Goal: Task Accomplishment & Management: Manage account settings

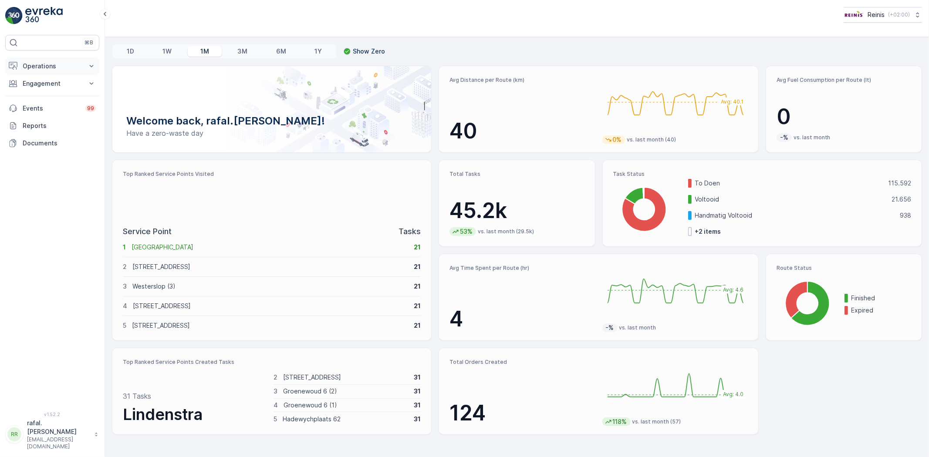
click at [65, 64] on p "Operations" at bounding box center [52, 66] width 59 height 9
click at [61, 102] on p "Routes & Tasks" at bounding box center [44, 105] width 45 height 9
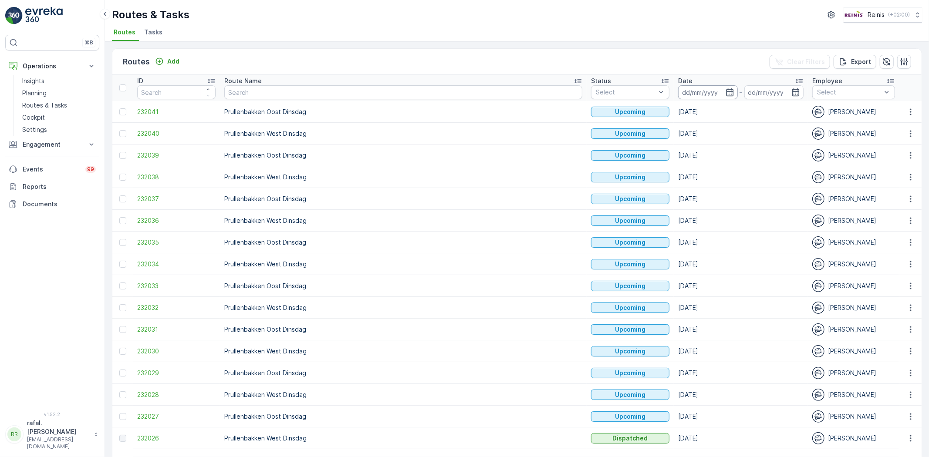
click at [678, 88] on input at bounding box center [708, 92] width 60 height 14
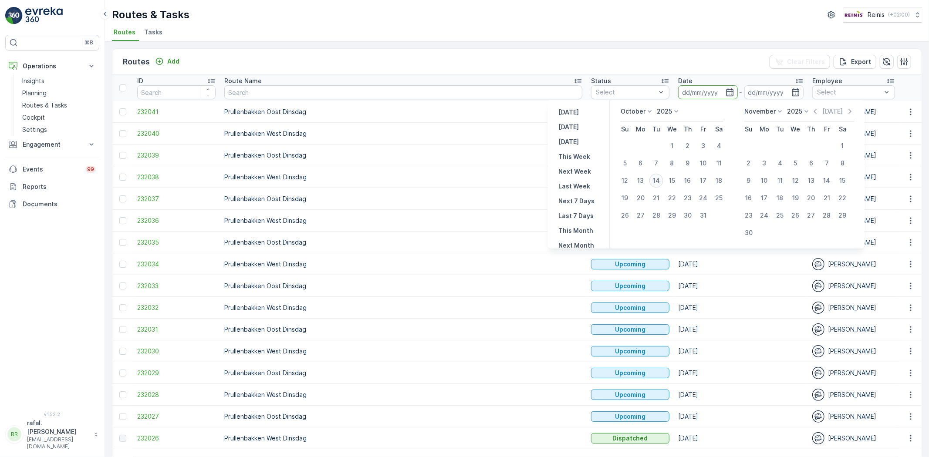
click at [658, 179] on div "14" at bounding box center [656, 181] width 14 height 14
type input "[DATE]"
click at [658, 179] on div "14" at bounding box center [656, 181] width 14 height 14
type input "[DATE]"
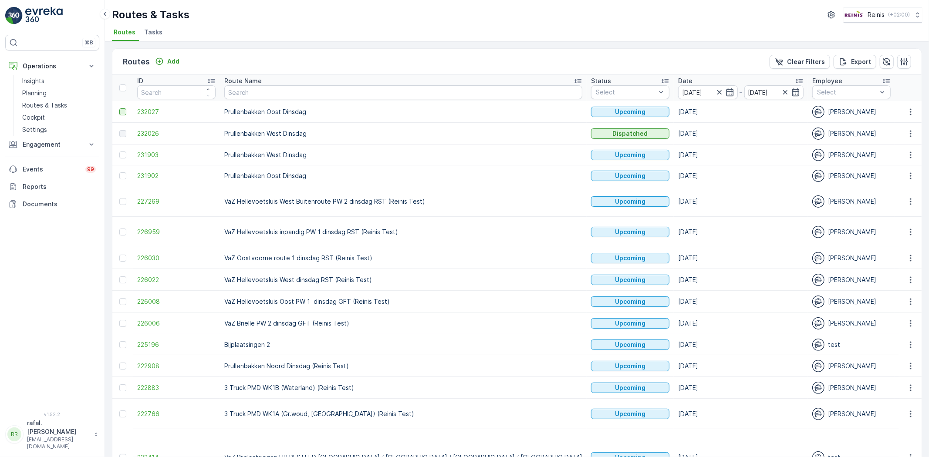
click at [123, 108] on div at bounding box center [122, 111] width 7 height 7
click at [119, 108] on input "checkbox" at bounding box center [119, 108] width 0 height 0
click at [124, 155] on div at bounding box center [122, 155] width 7 height 7
click at [119, 152] on input "checkbox" at bounding box center [119, 152] width 0 height 0
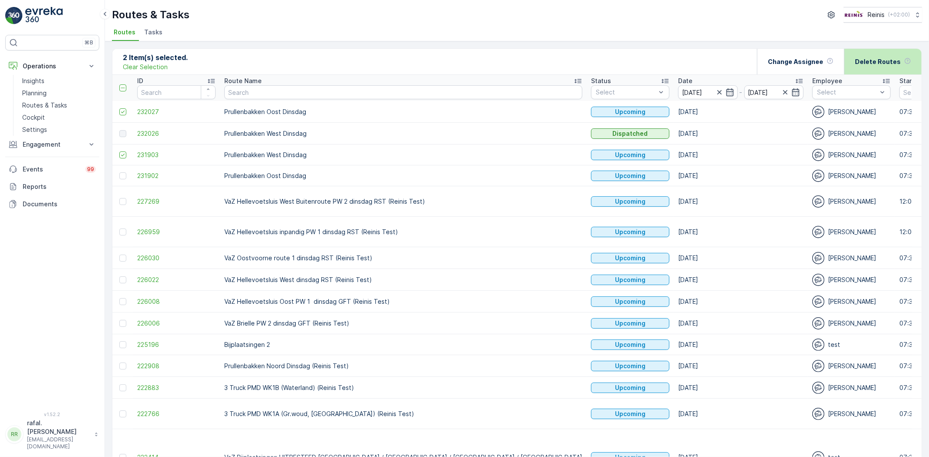
click at [887, 62] on p "Delete Routes" at bounding box center [878, 61] width 46 height 9
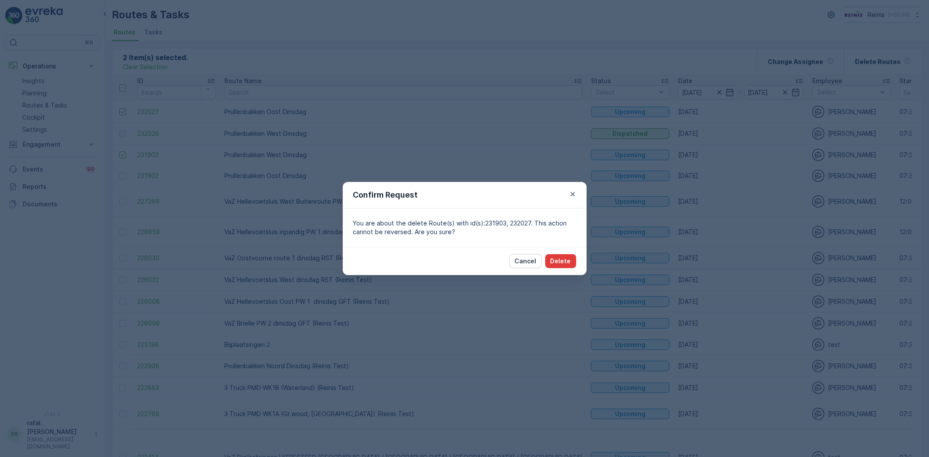
click at [564, 265] on p "Delete" at bounding box center [560, 261] width 20 height 9
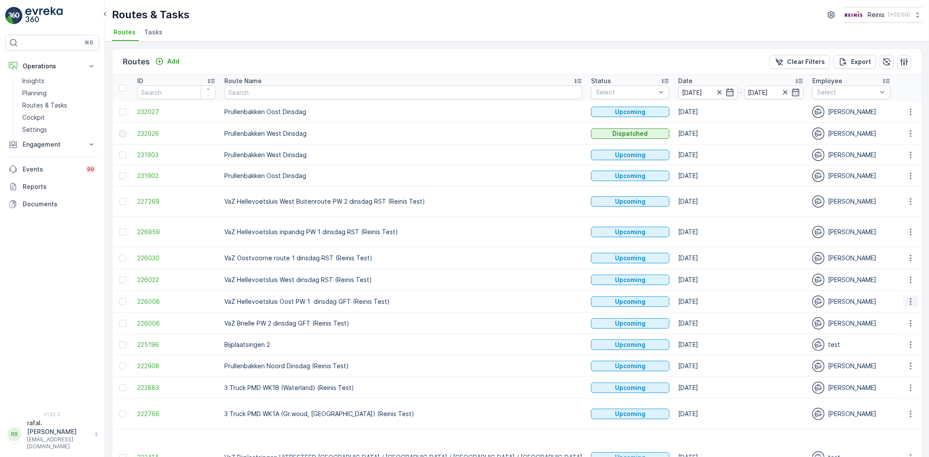
click at [908, 301] on icon "button" at bounding box center [910, 301] width 9 height 9
click at [903, 310] on div "See More Details" at bounding box center [894, 316] width 67 height 12
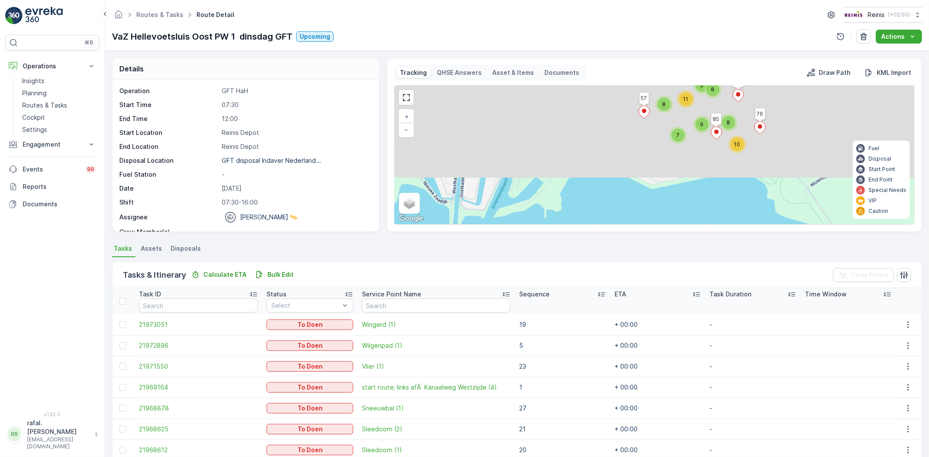
drag, startPoint x: 645, startPoint y: 115, endPoint x: 621, endPoint y: 263, distance: 150.0
click at [621, 263] on div "Details Operation GFT HaH Start Time 07:30 End Time 12:00 Start Location [GEOGR…" at bounding box center [517, 254] width 824 height 406
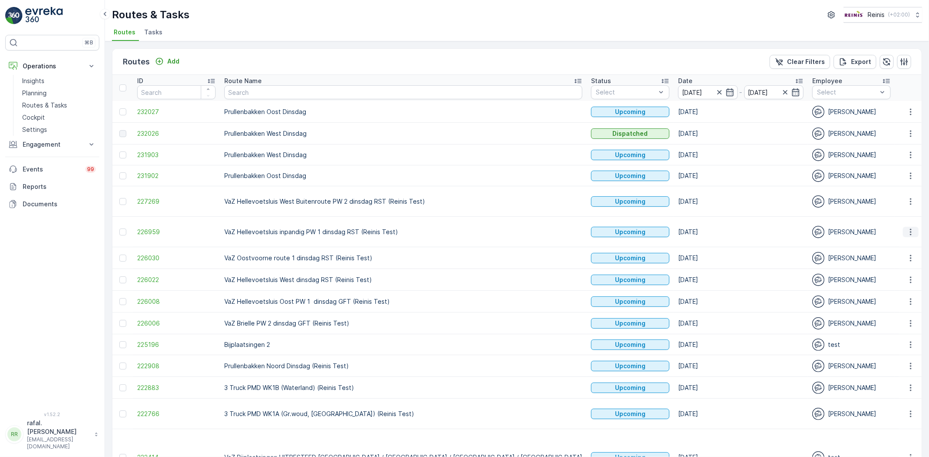
click at [907, 229] on icon "button" at bounding box center [910, 232] width 9 height 9
click at [881, 247] on span "See More Details" at bounding box center [890, 245] width 51 height 9
click at [678, 85] on input "[DATE]" at bounding box center [708, 92] width 60 height 14
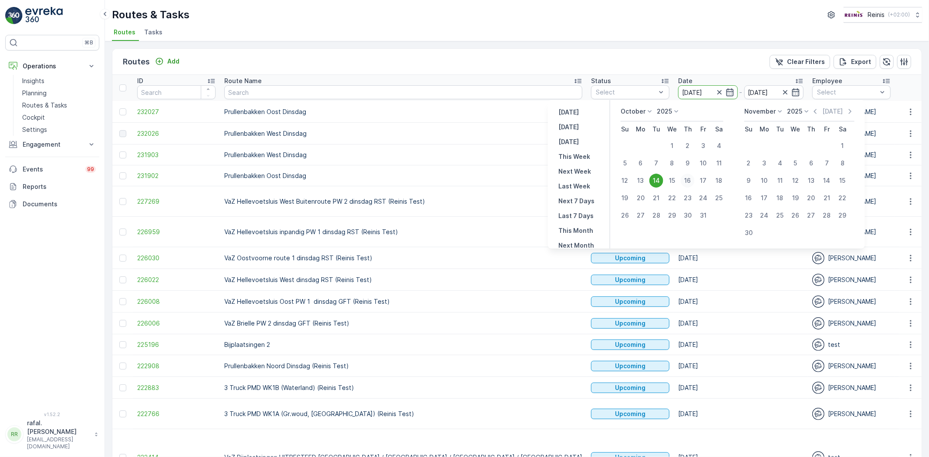
click at [693, 179] on div "16" at bounding box center [687, 181] width 14 height 14
type input "[DATE]"
click at [692, 179] on div "16" at bounding box center [687, 181] width 14 height 14
type input "[DATE]"
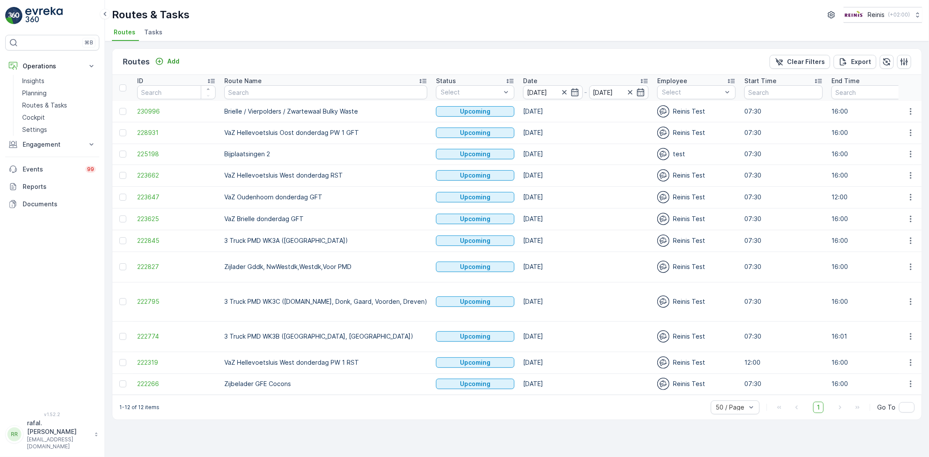
click at [418, 80] on icon at bounding box center [422, 81] width 9 height 9
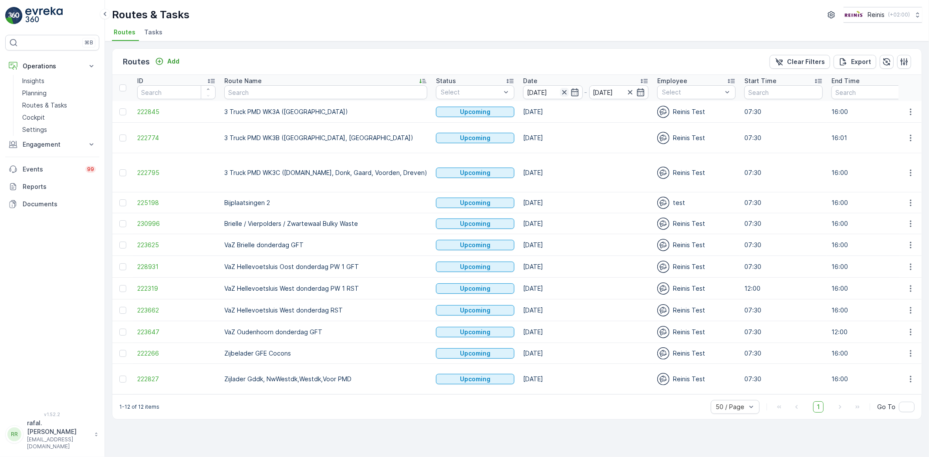
click at [562, 93] on icon "button" at bounding box center [564, 92] width 4 height 4
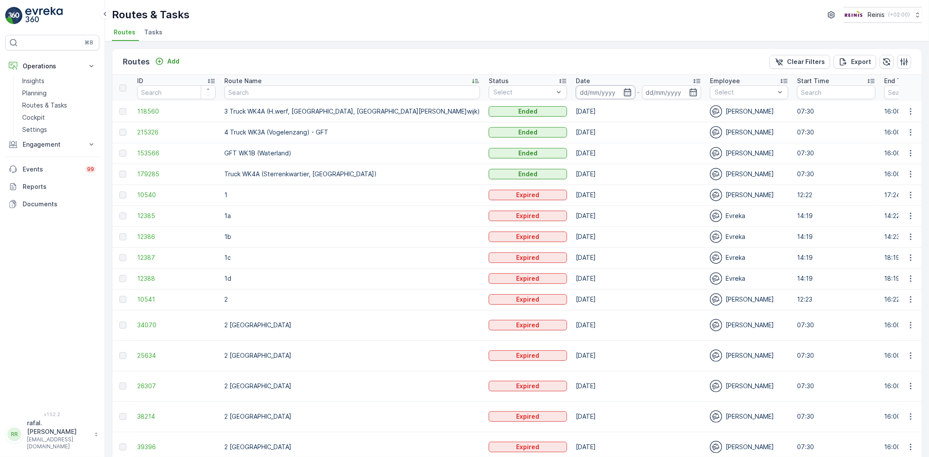
click at [576, 91] on input at bounding box center [606, 92] width 60 height 14
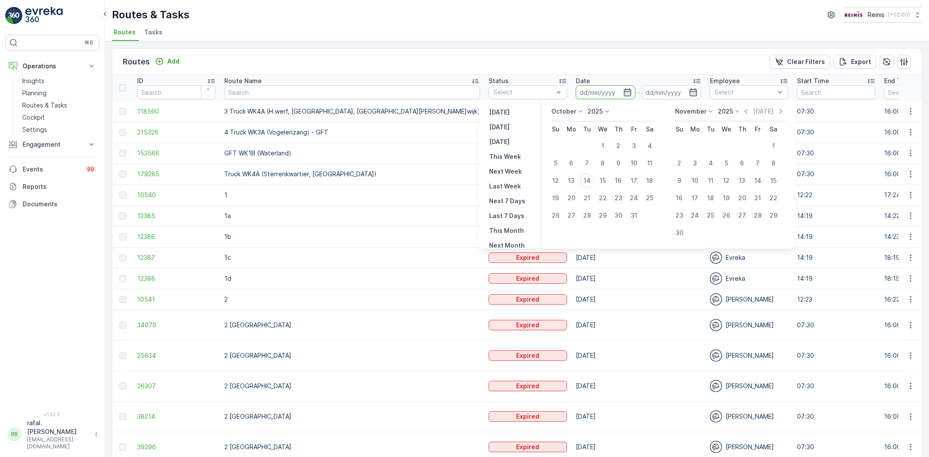
click at [618, 196] on div "23" at bounding box center [618, 198] width 14 height 14
type input "[DATE]"
click at [618, 196] on div "23" at bounding box center [618, 198] width 14 height 14
type input "[DATE]"
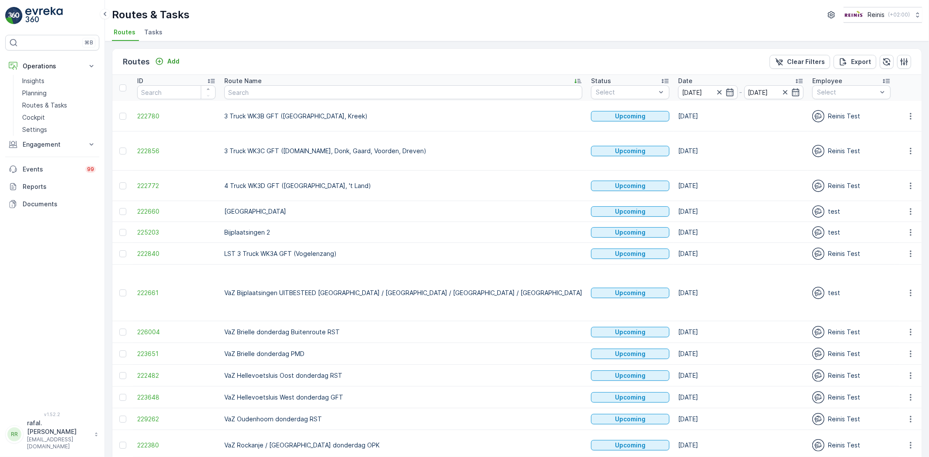
scroll to position [21, 0]
